Goal: Register for event/course

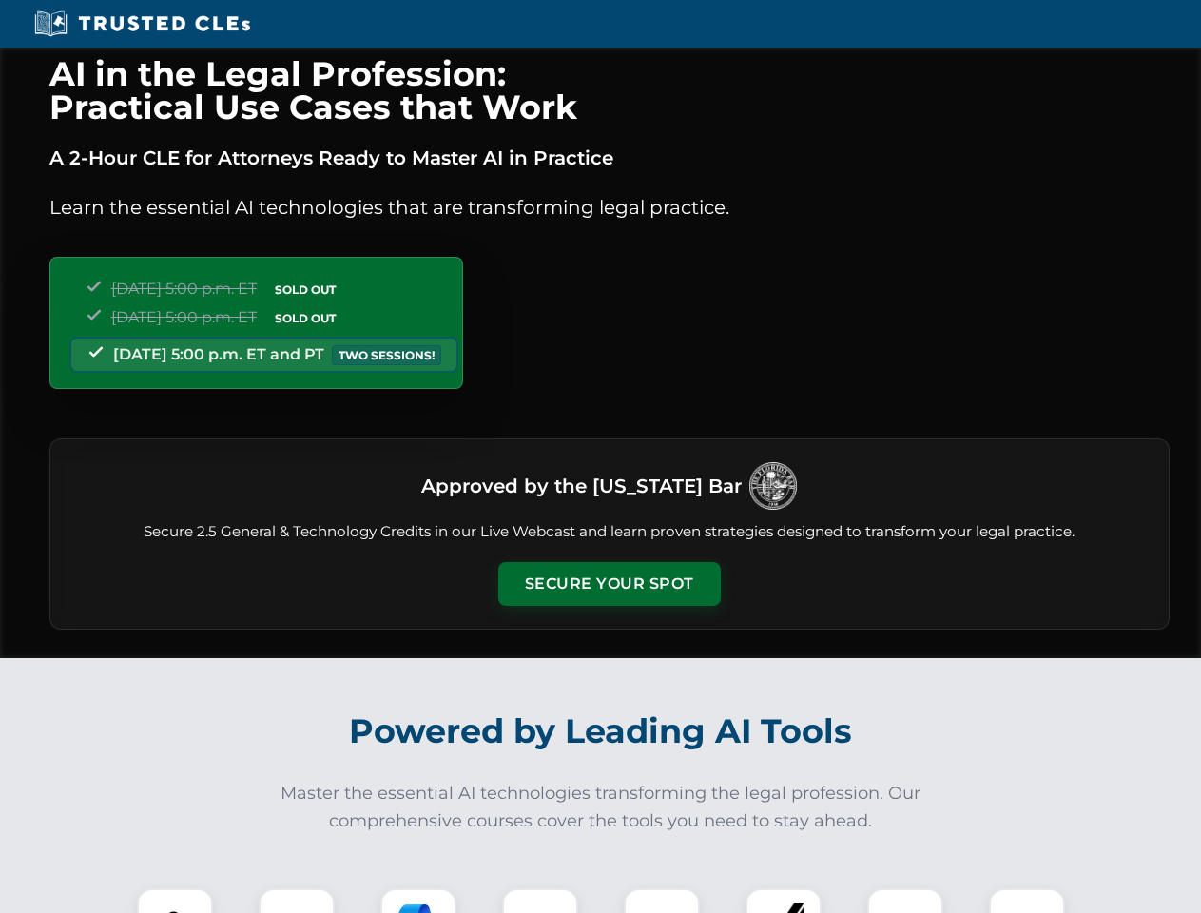
click at [609, 584] on button "Secure Your Spot" at bounding box center [609, 584] width 222 height 44
click at [175, 900] on img at bounding box center [174, 926] width 55 height 55
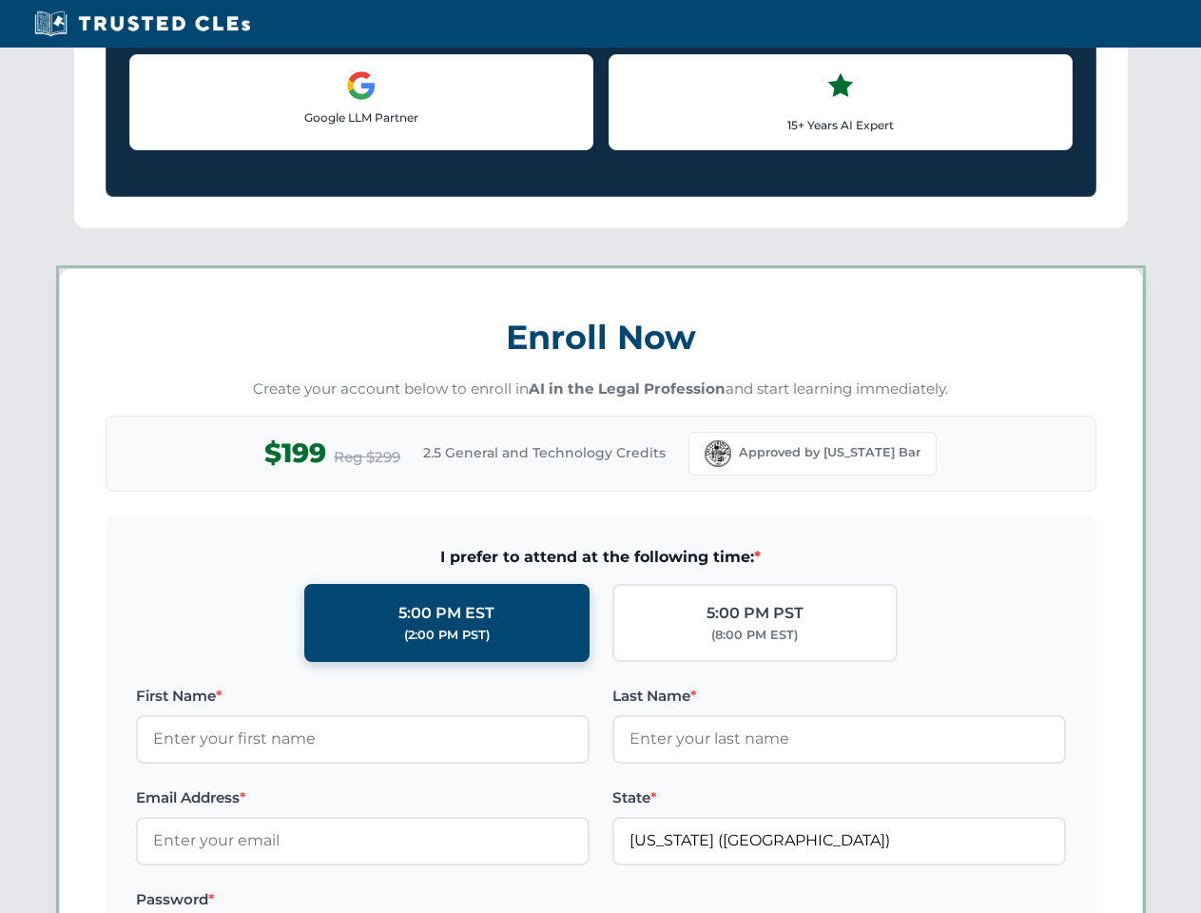
click at [418, 900] on label "Password *" at bounding box center [363, 899] width 454 height 23
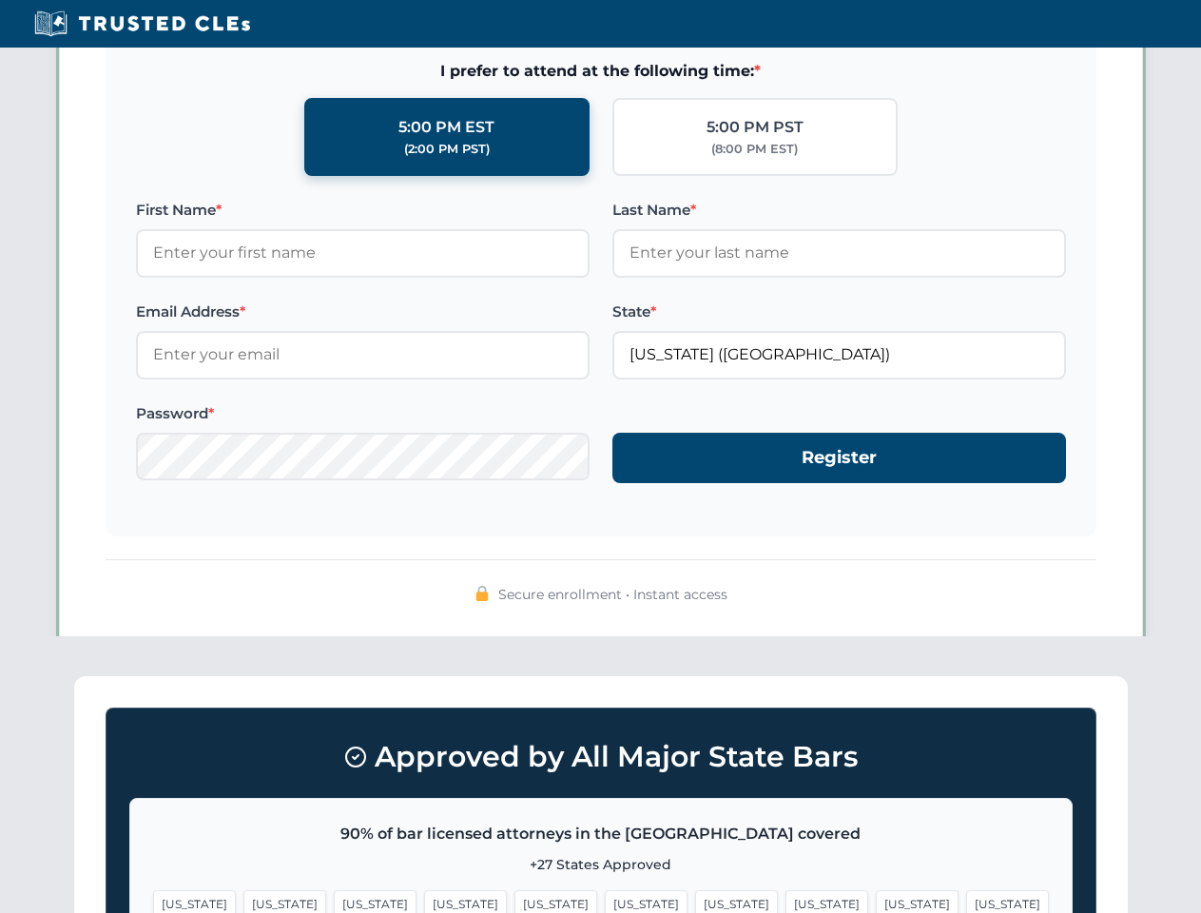
click at [876, 900] on span "[US_STATE]" at bounding box center [917, 904] width 83 height 28
